Goal: Go to known website: Go to known website

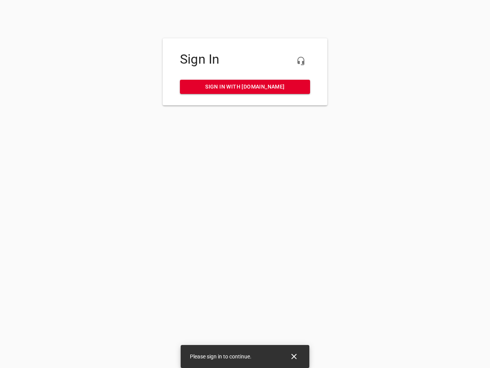
click at [301, 61] on icon "button" at bounding box center [300, 60] width 9 height 9
click at [294, 356] on icon "Close" at bounding box center [293, 355] width 5 height 5
